Goal: Task Accomplishment & Management: Use online tool/utility

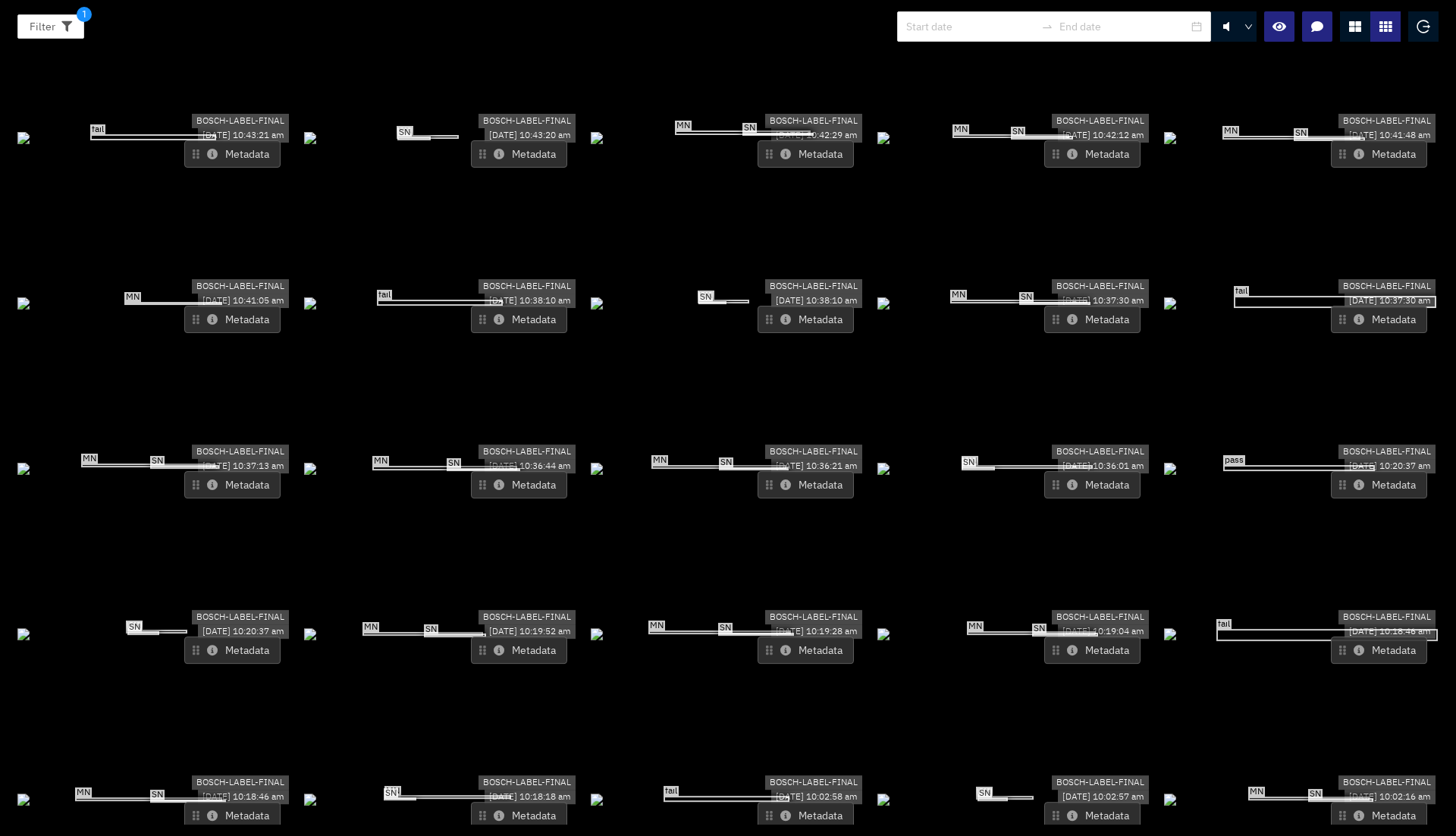
click at [184, 134] on div "fail" at bounding box center [153, 137] width 126 height 6
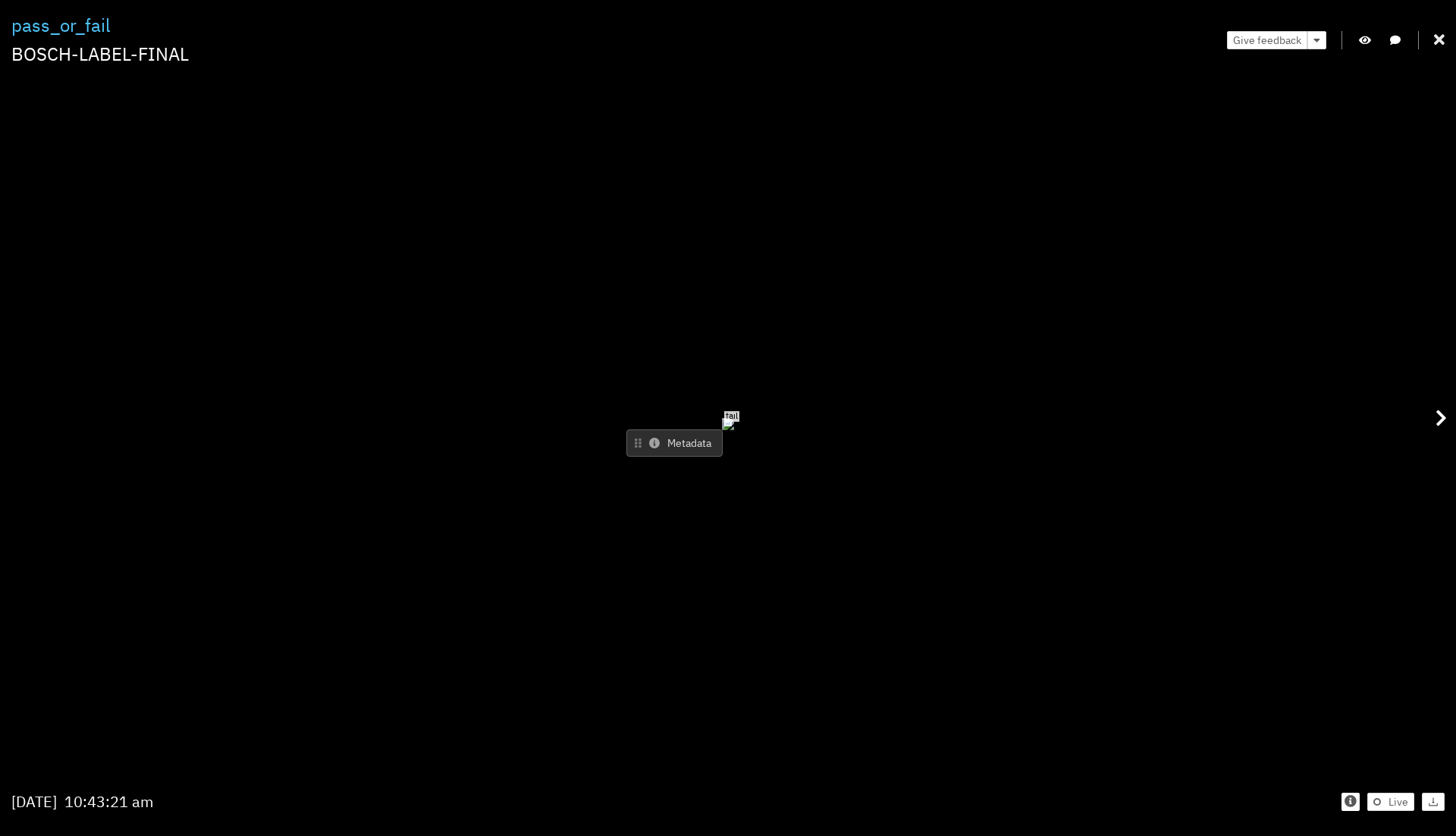
click at [1443, 31] on div at bounding box center [1439, 39] width 11 height 23
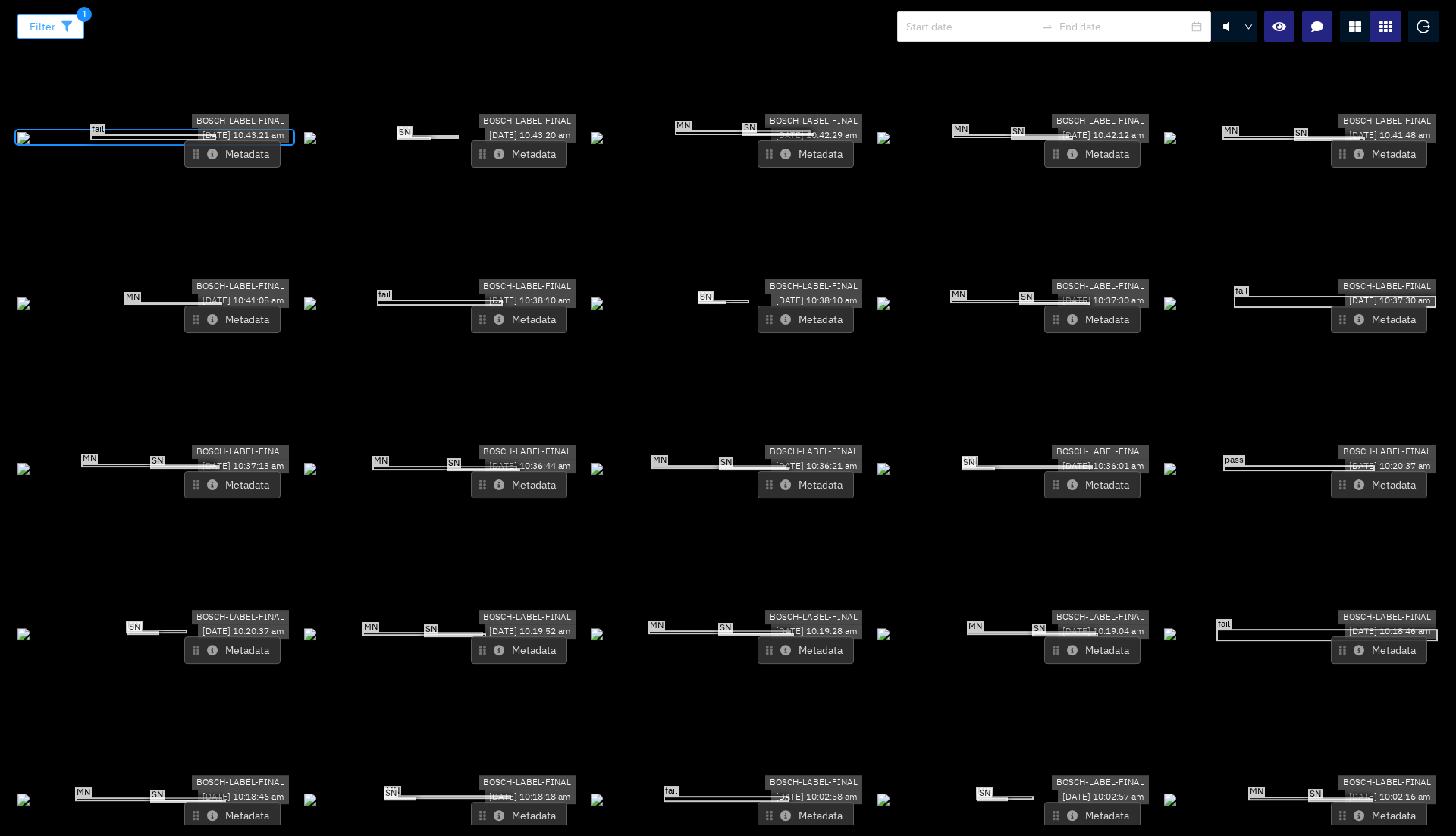
click at [66, 30] on icon "button" at bounding box center [66, 26] width 11 height 11
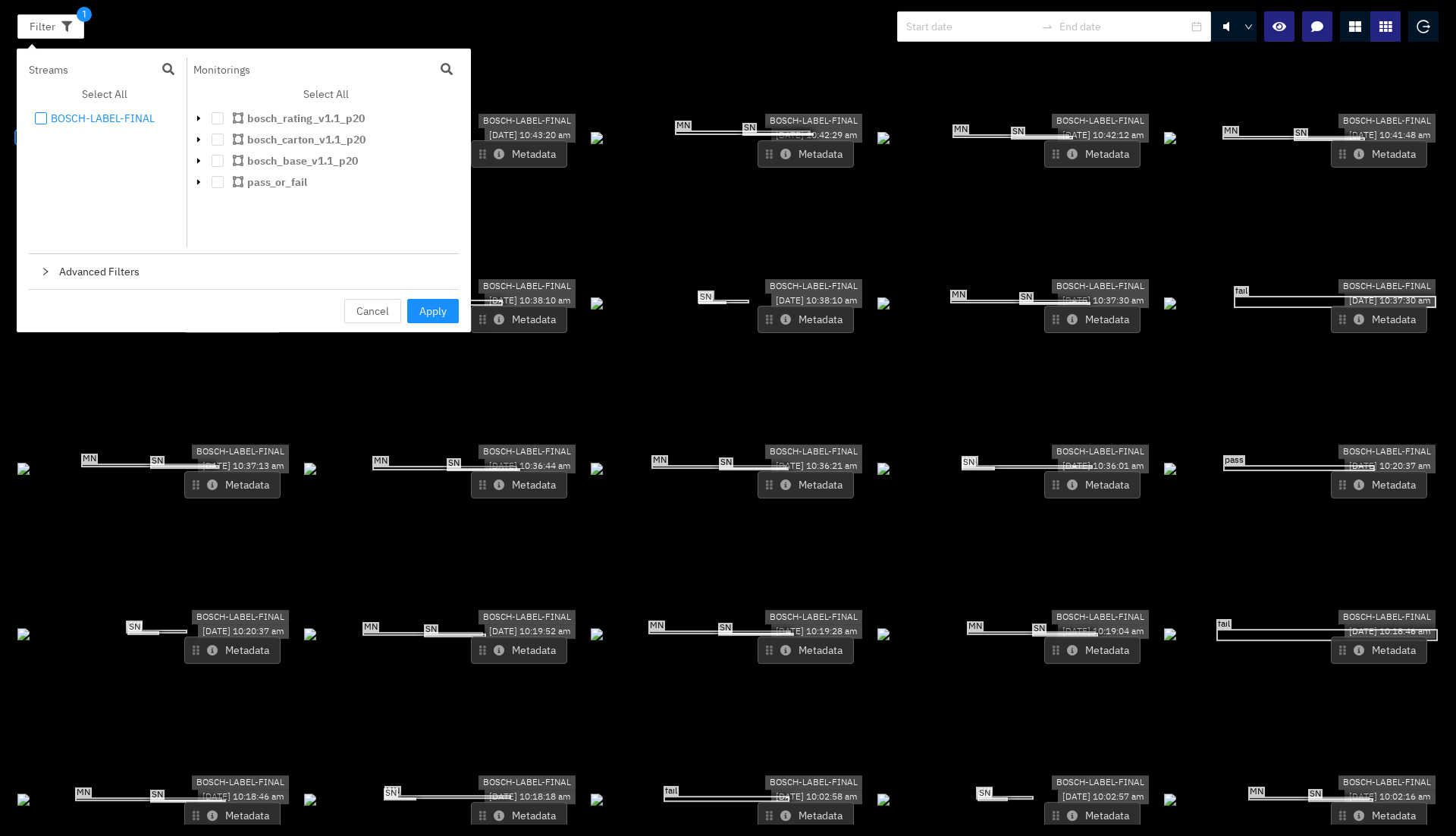
click at [41, 114] on span at bounding box center [40, 118] width 13 height 13
click at [41, 116] on input "checkbox" at bounding box center [40, 121] width 13 height 13
click at [48, 120] on li "BOSCH-LABEL-FINAL" at bounding box center [105, 118] width 152 height 18
checkbox input "true"
click at [429, 305] on span "Apply" at bounding box center [432, 310] width 27 height 16
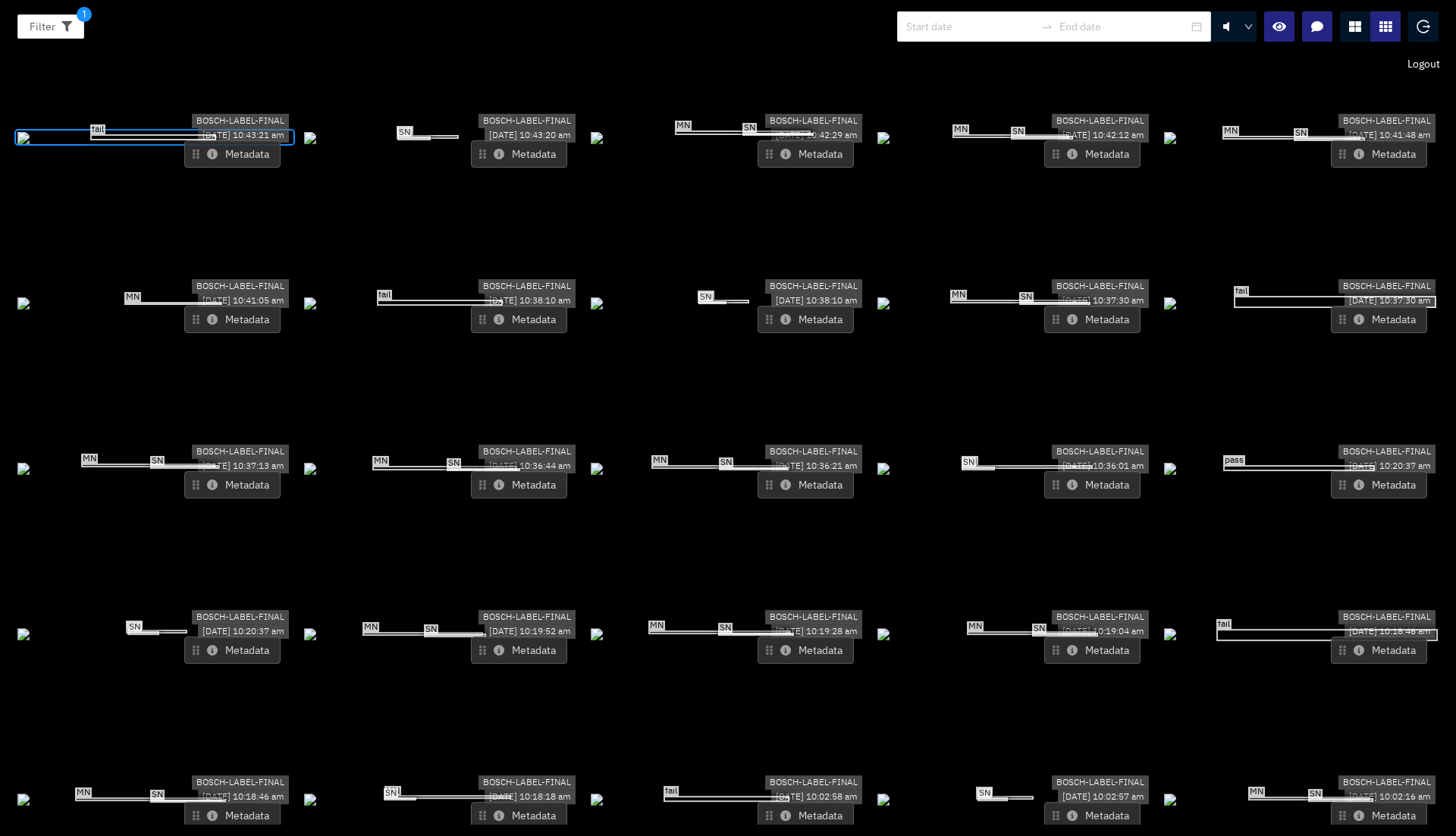
click at [1424, 28] on icon "logout" at bounding box center [1423, 26] width 13 height 13
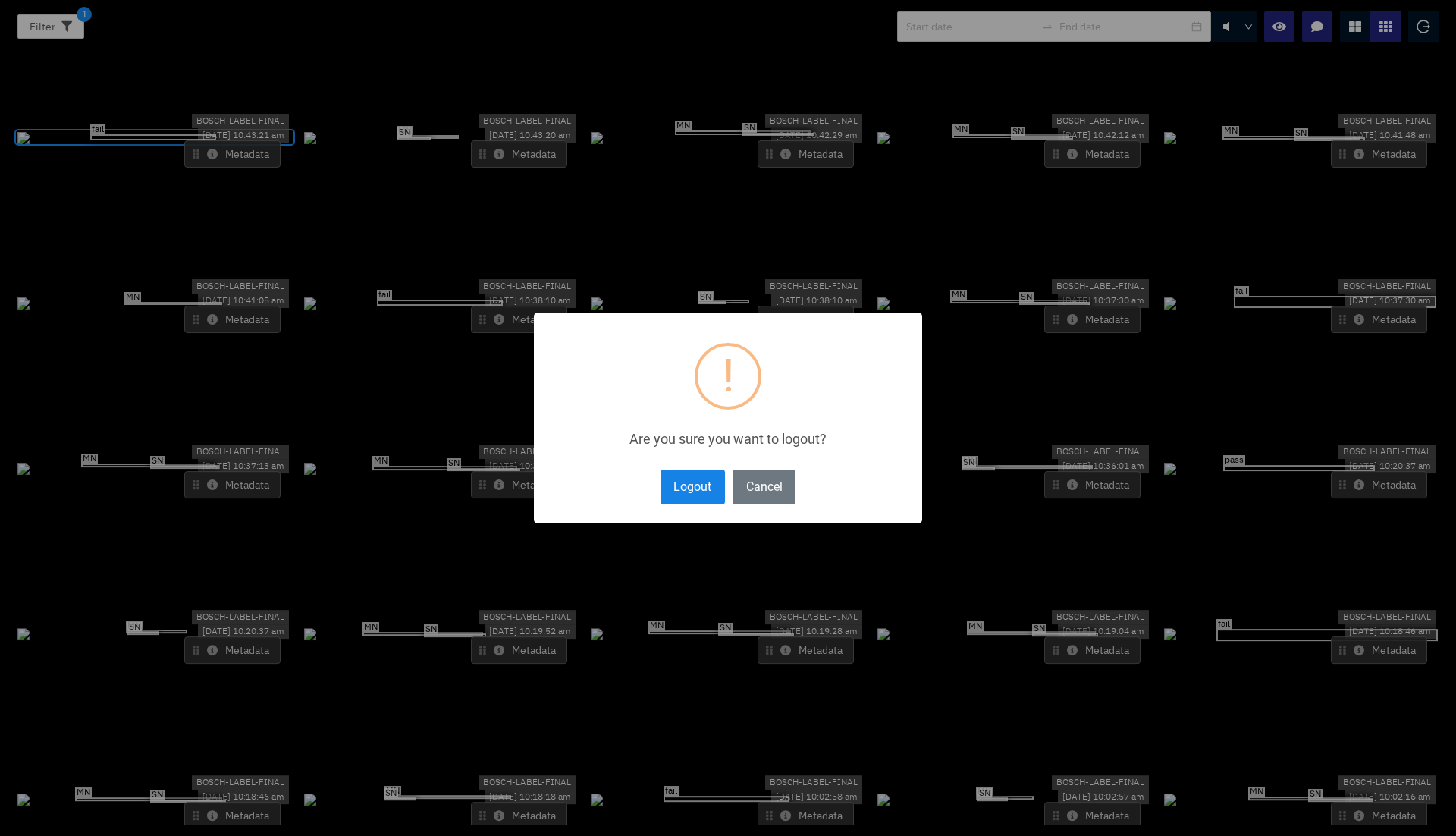
click at [697, 473] on button "Logout" at bounding box center [692, 485] width 65 height 34
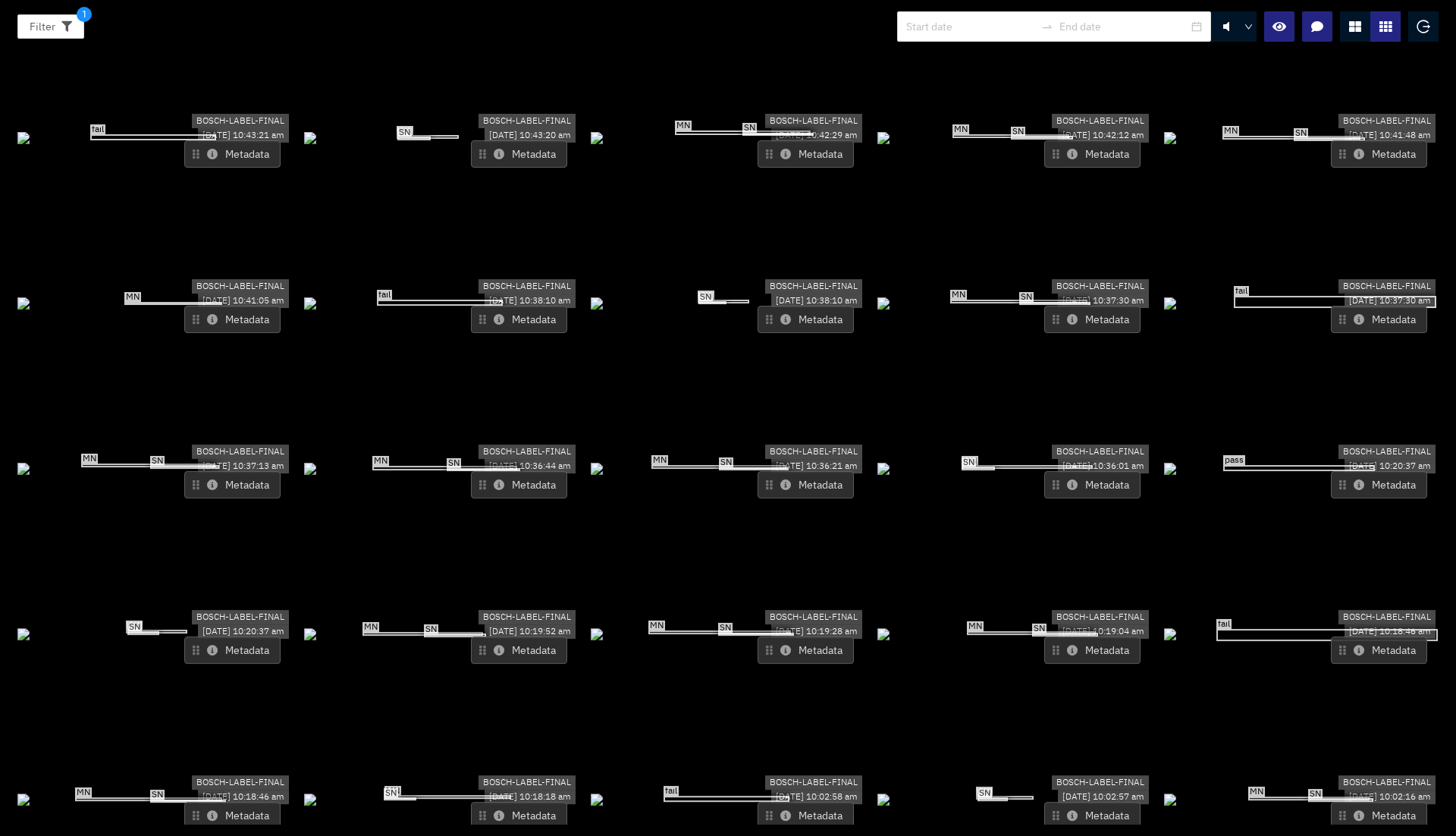
click at [237, 129] on div "fail" at bounding box center [154, 137] width 274 height 16
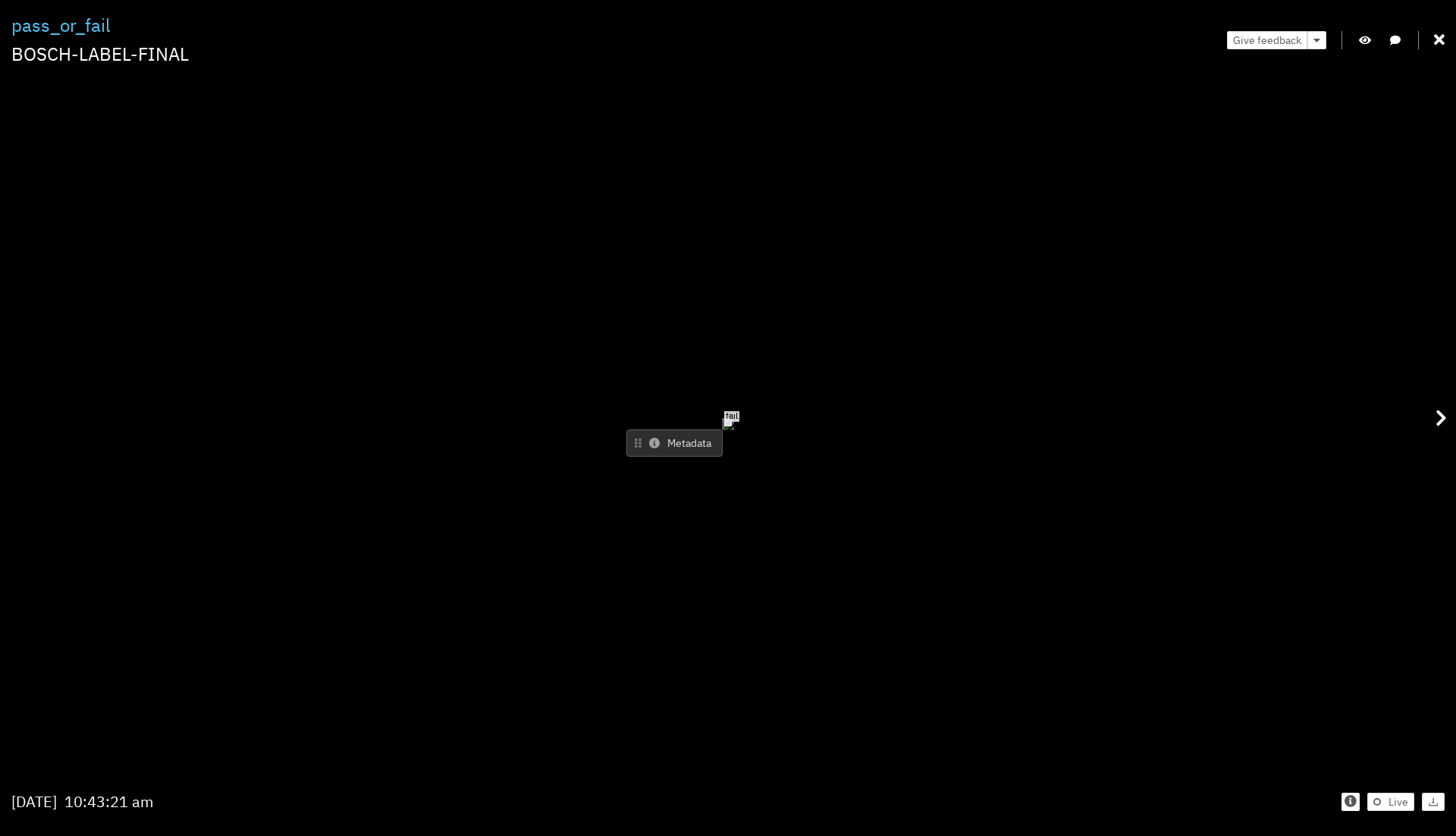
click at [724, 421] on div "fail" at bounding box center [727, 424] width 7 height 6
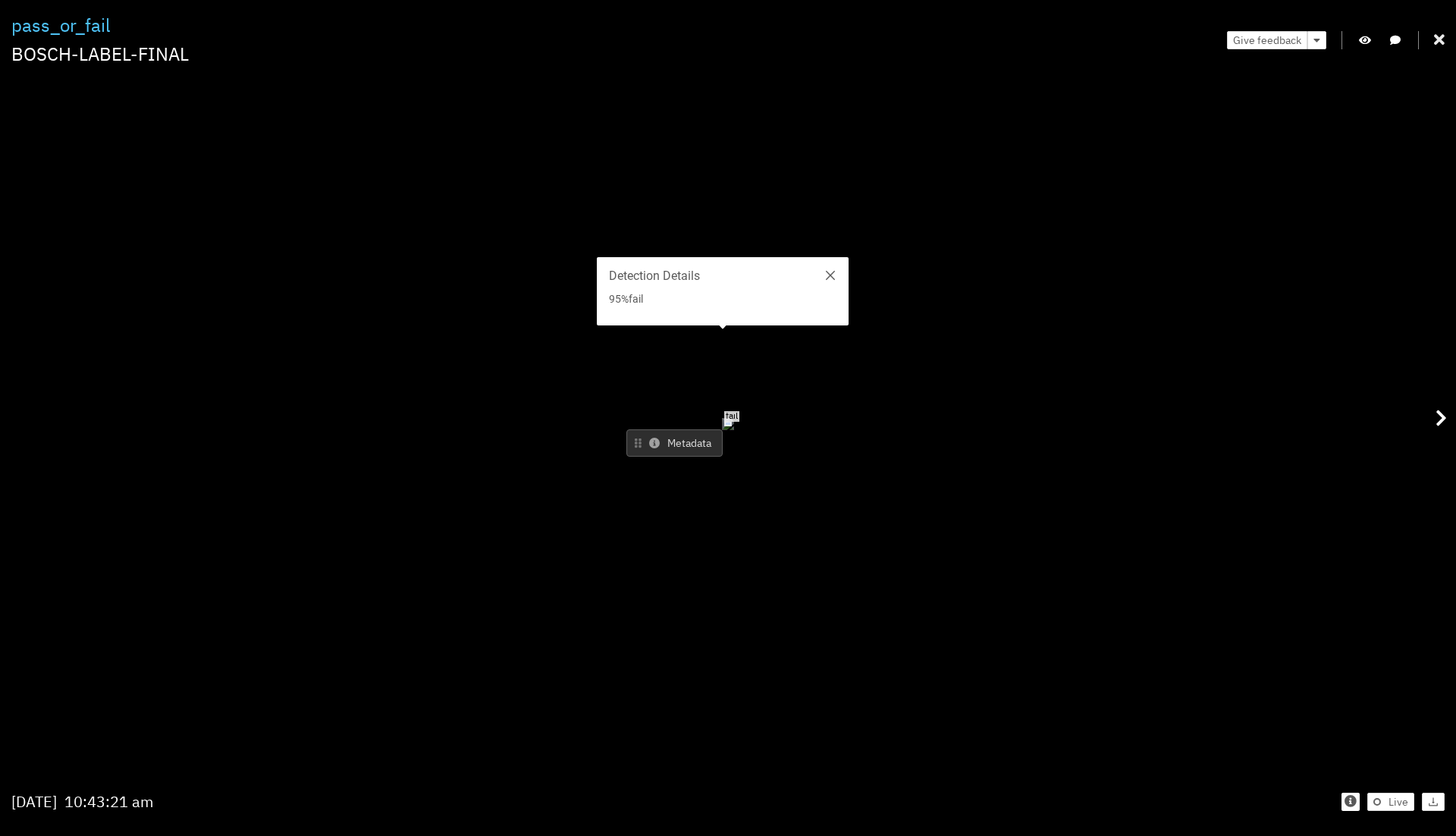
click at [1440, 39] on icon at bounding box center [1439, 40] width 11 height 15
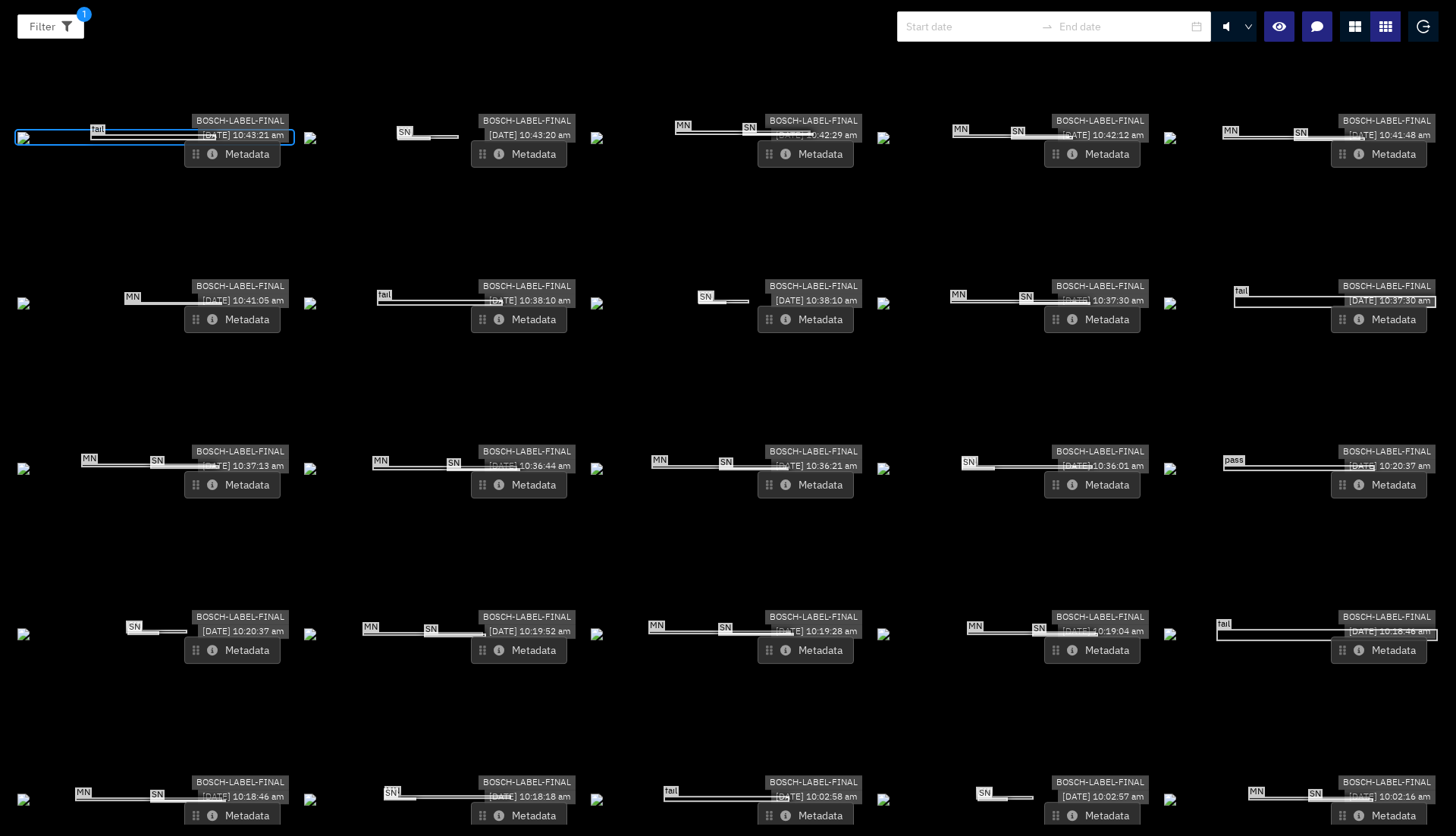
click at [1067, 148] on icon at bounding box center [1072, 153] width 11 height 11
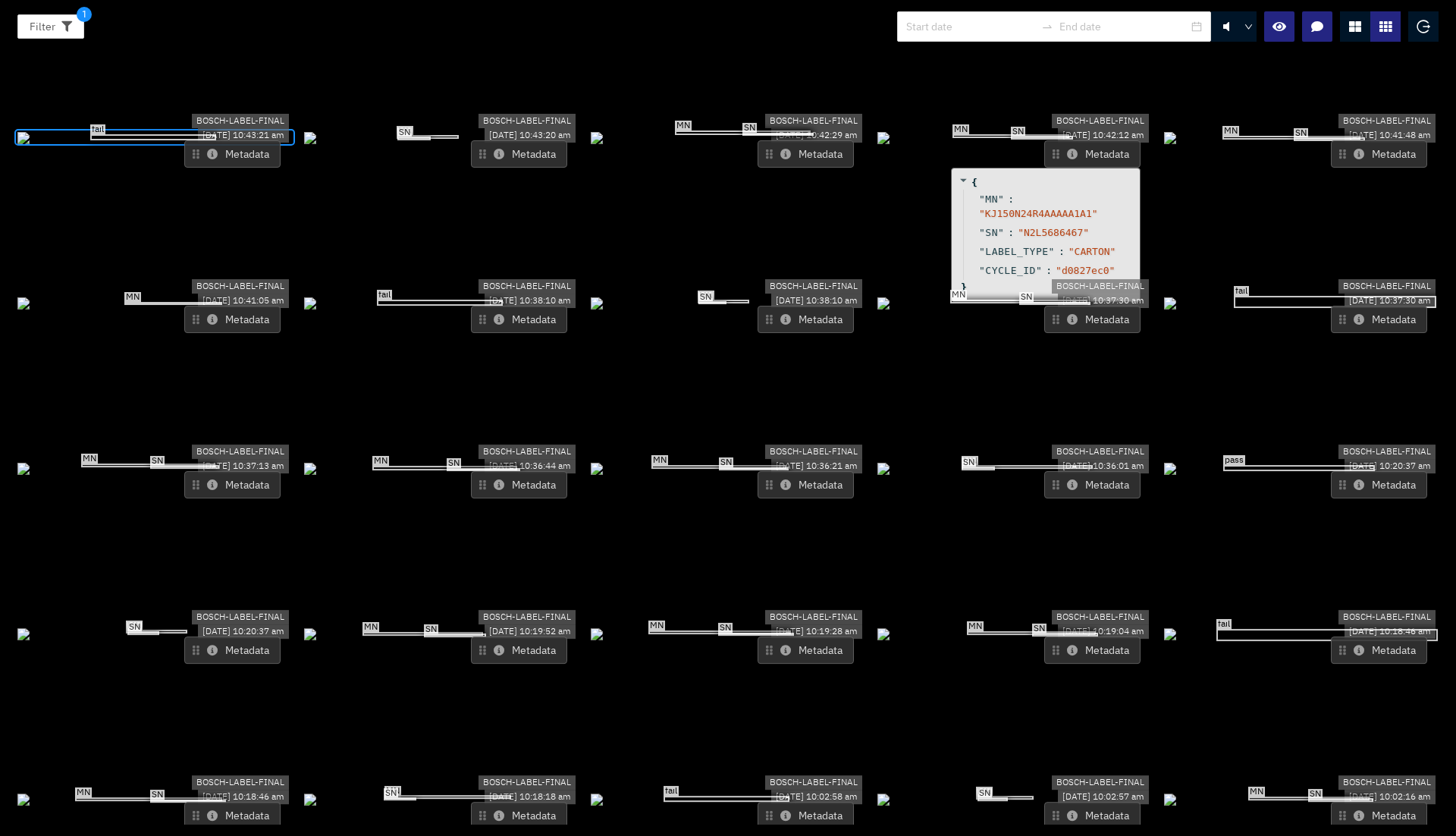
click at [1067, 148] on icon at bounding box center [1072, 153] width 11 height 11
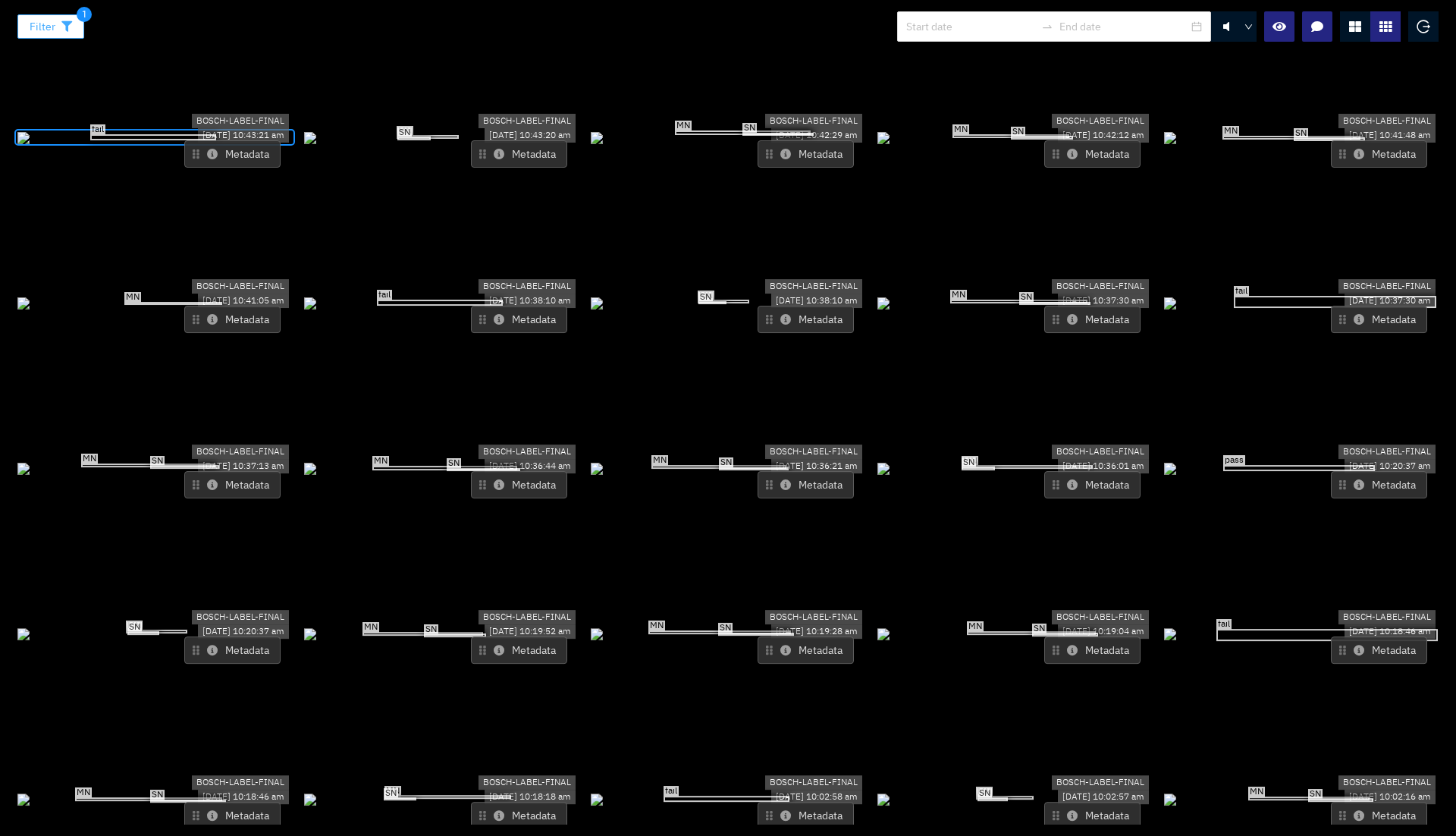
click at [47, 19] on span "Filter" at bounding box center [42, 26] width 26 height 16
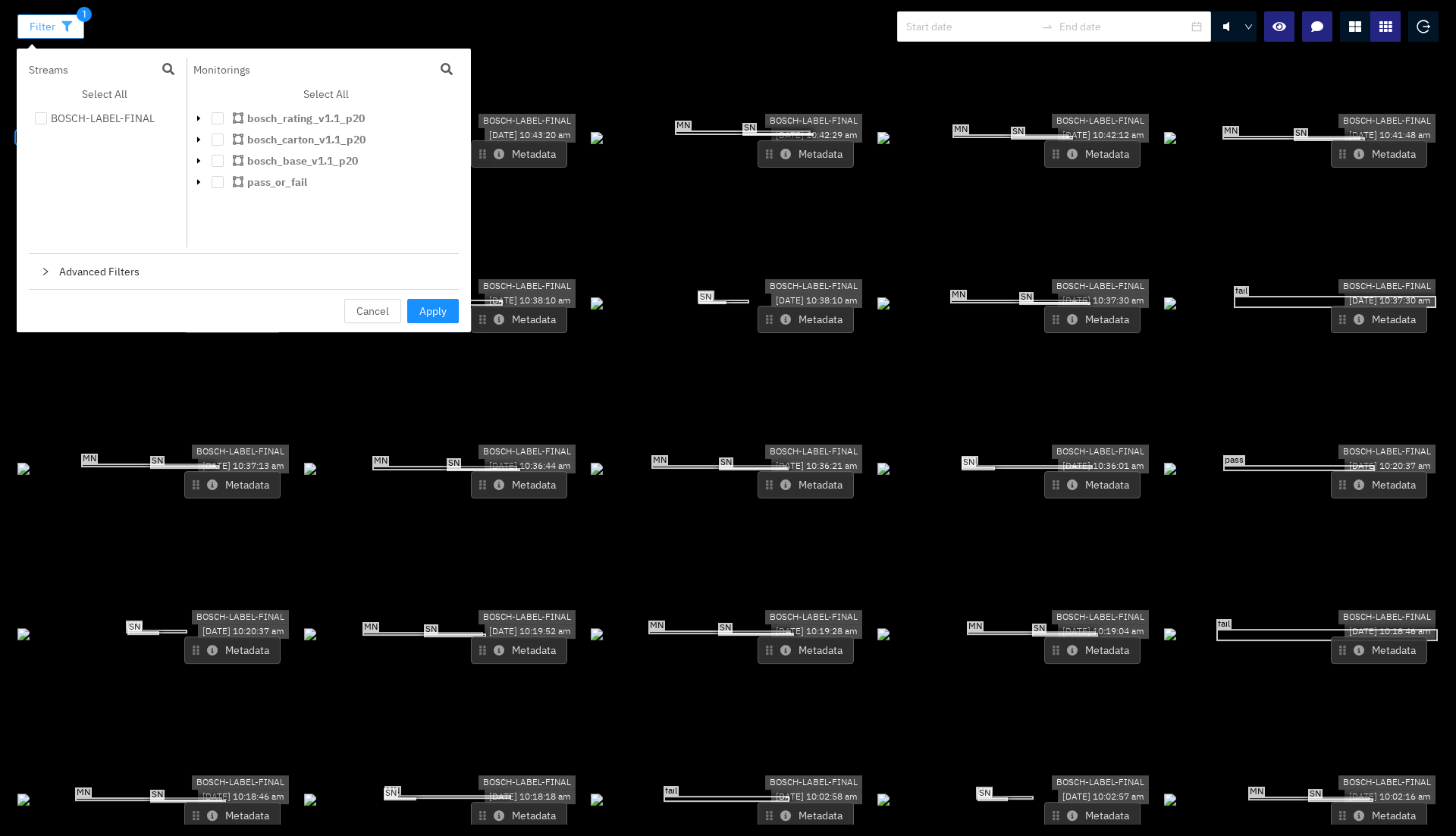
click at [47, 19] on span "Filter" at bounding box center [42, 26] width 26 height 16
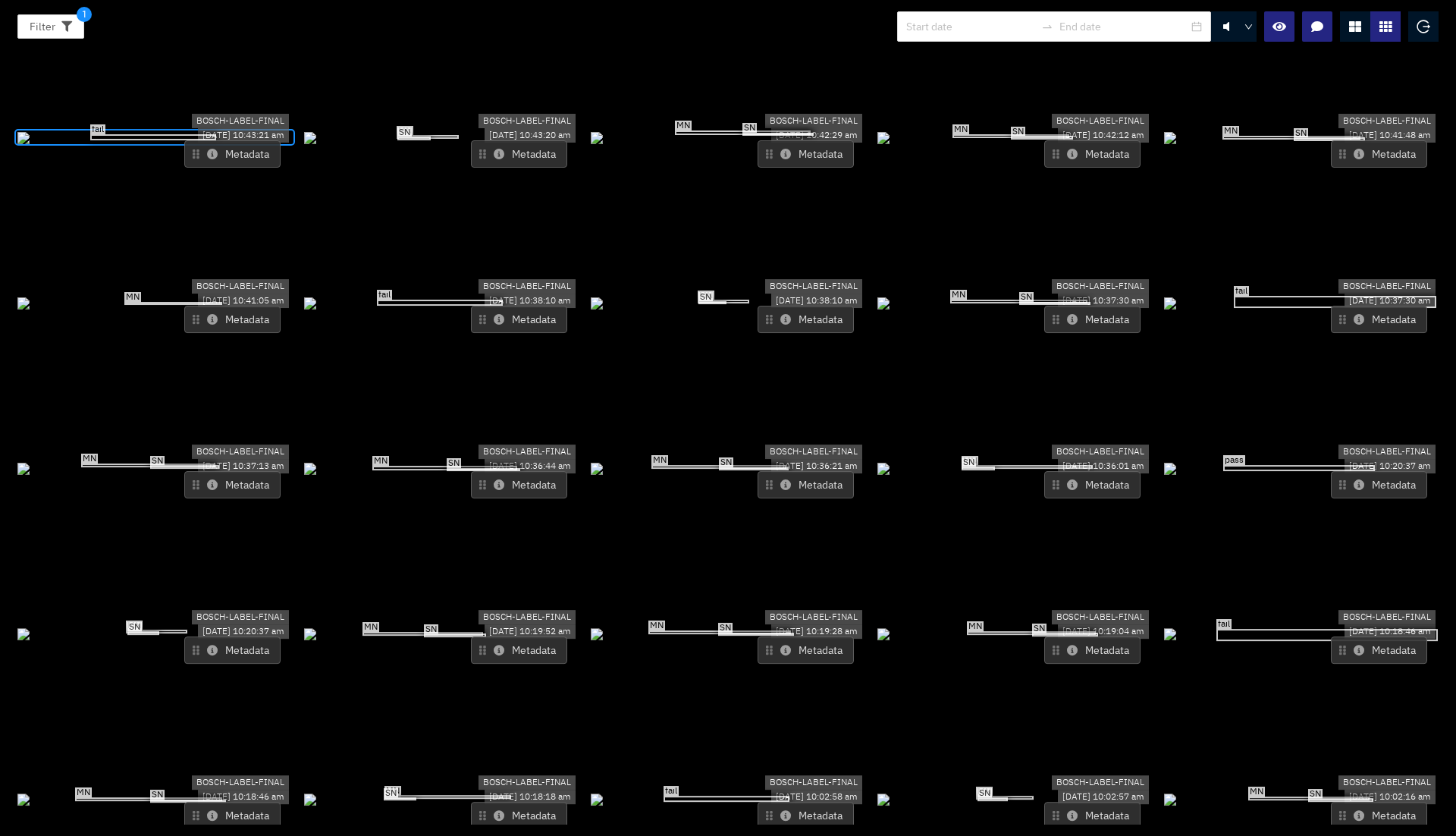
click at [1074, 311] on div "MN SN" at bounding box center [1014, 302] width 274 height 16
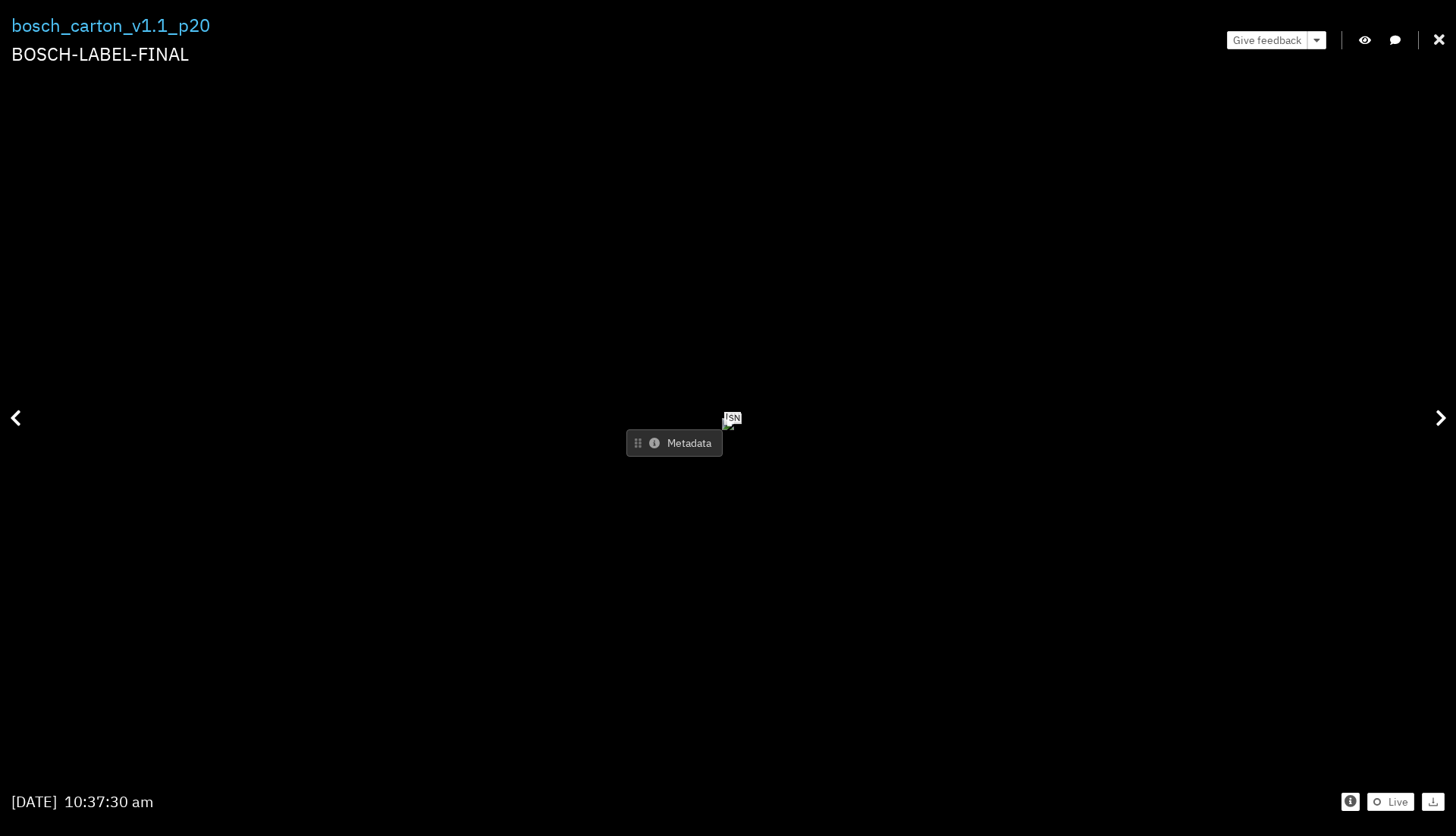
click at [1436, 42] on icon at bounding box center [1439, 40] width 11 height 15
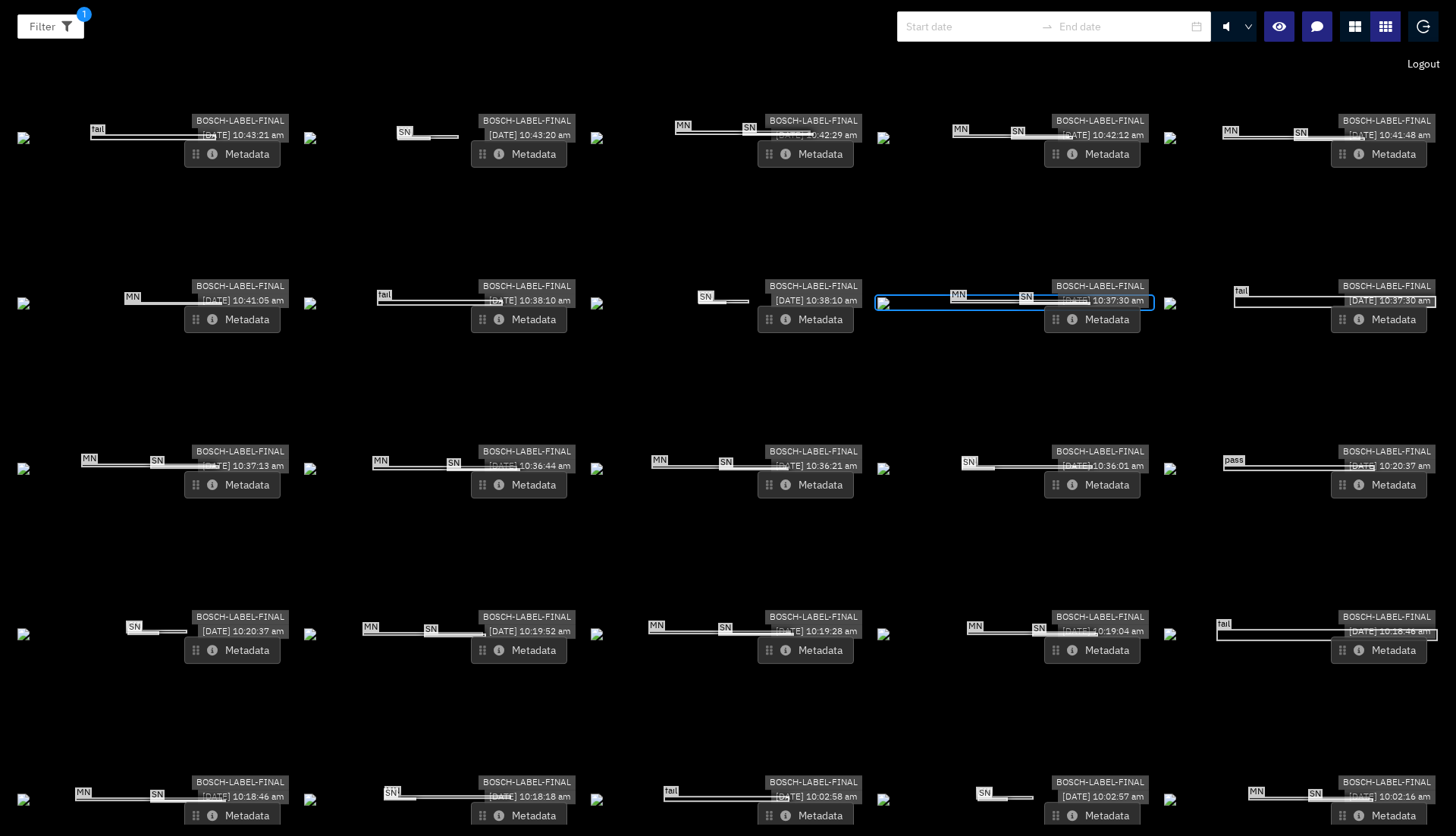
click at [1418, 31] on icon "logout" at bounding box center [1423, 26] width 13 height 13
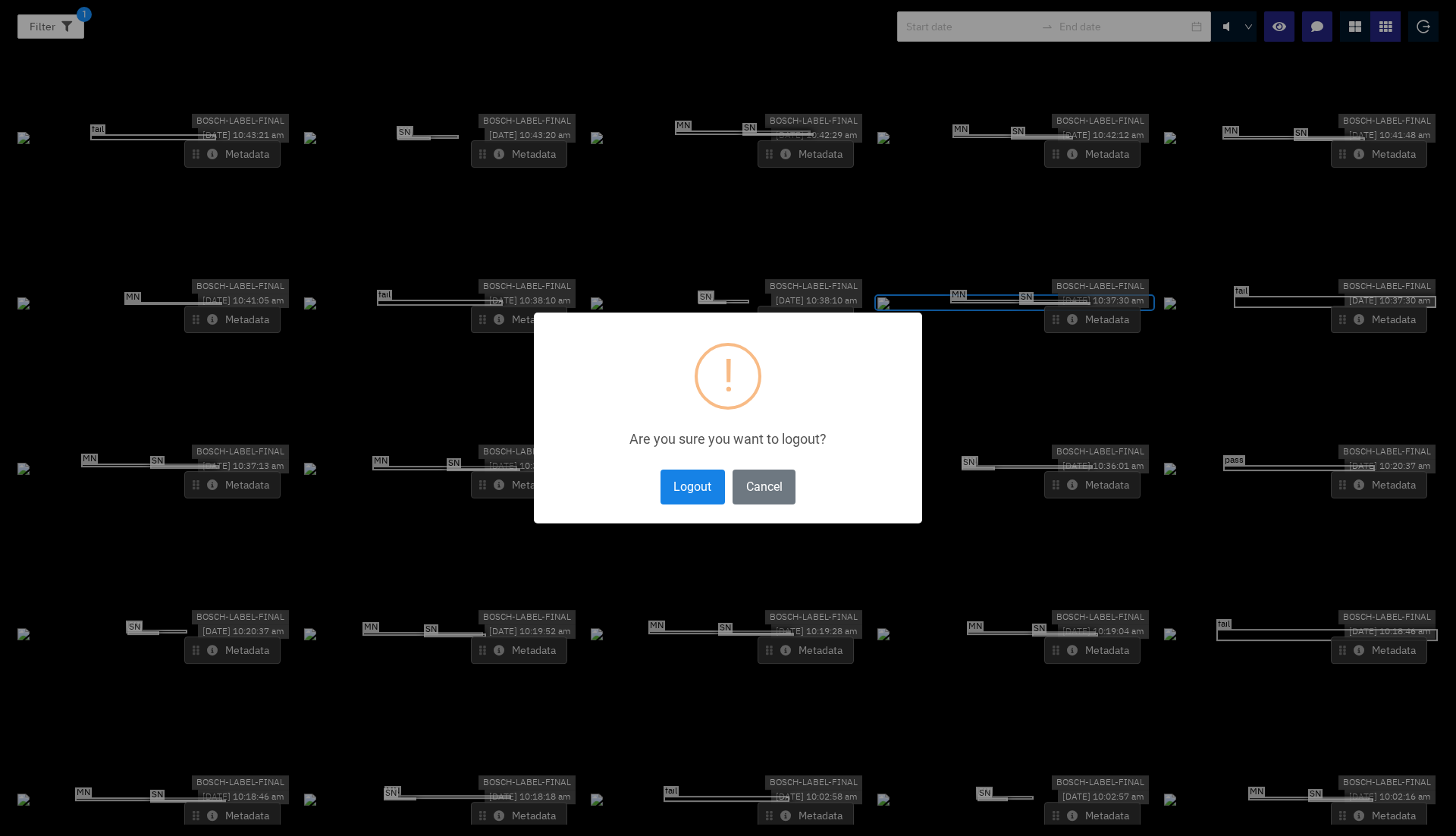
click at [676, 483] on button "Logout" at bounding box center [692, 485] width 65 height 34
